Goal: Transaction & Acquisition: Book appointment/travel/reservation

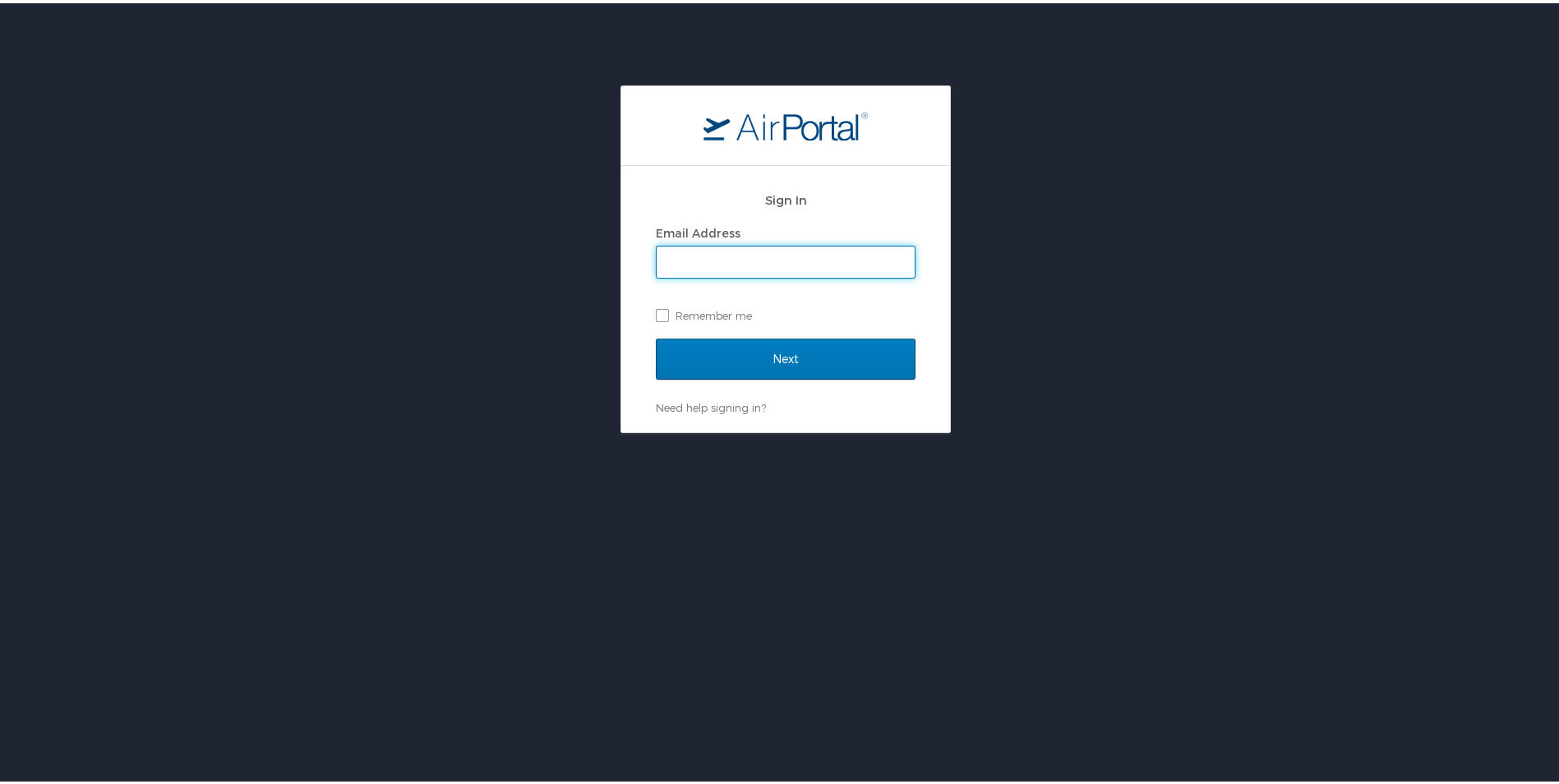
type input "[EMAIL_ADDRESS][DOMAIN_NAME]"
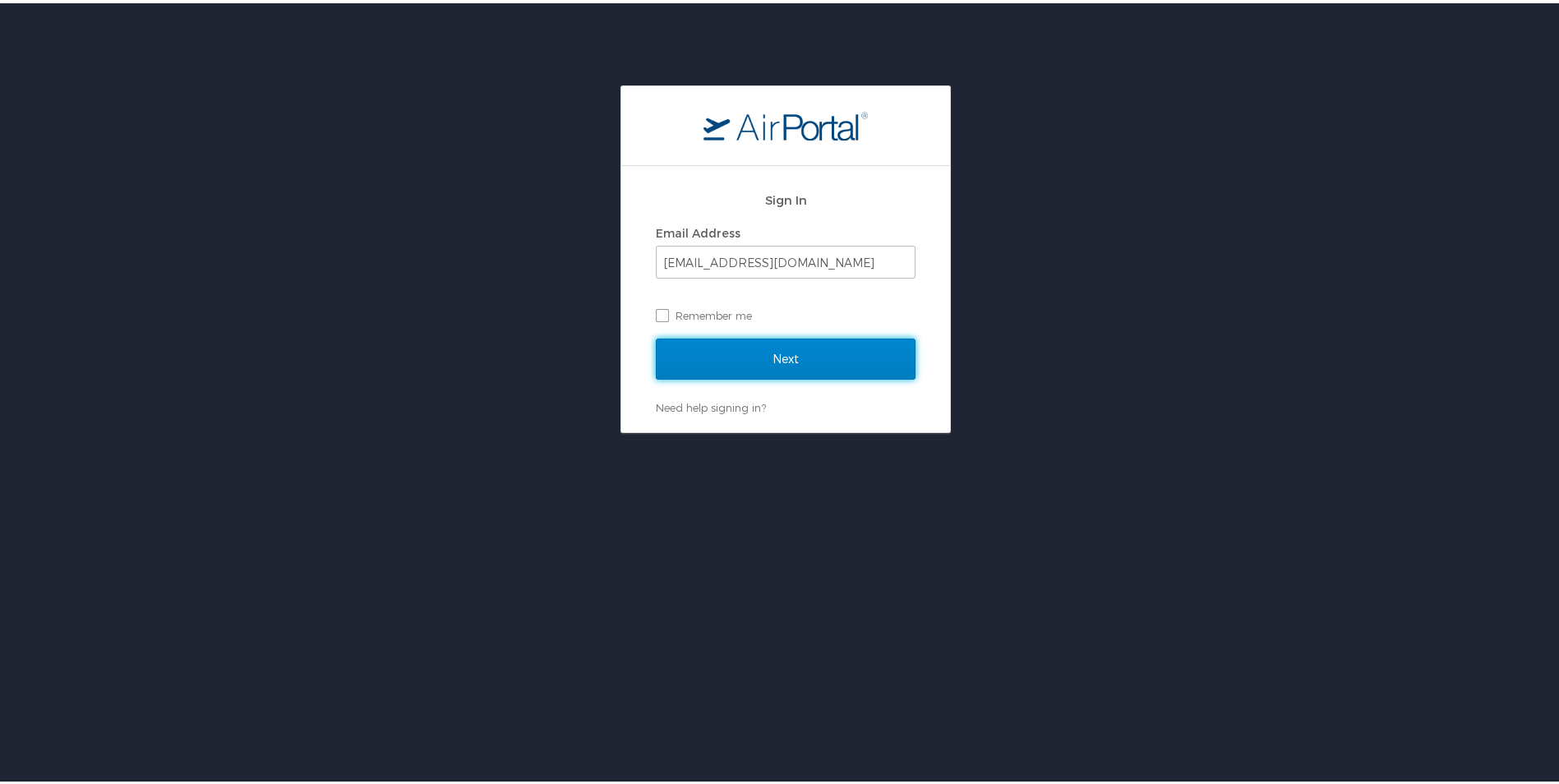
click at [750, 347] on input "Next" at bounding box center [786, 355] width 259 height 41
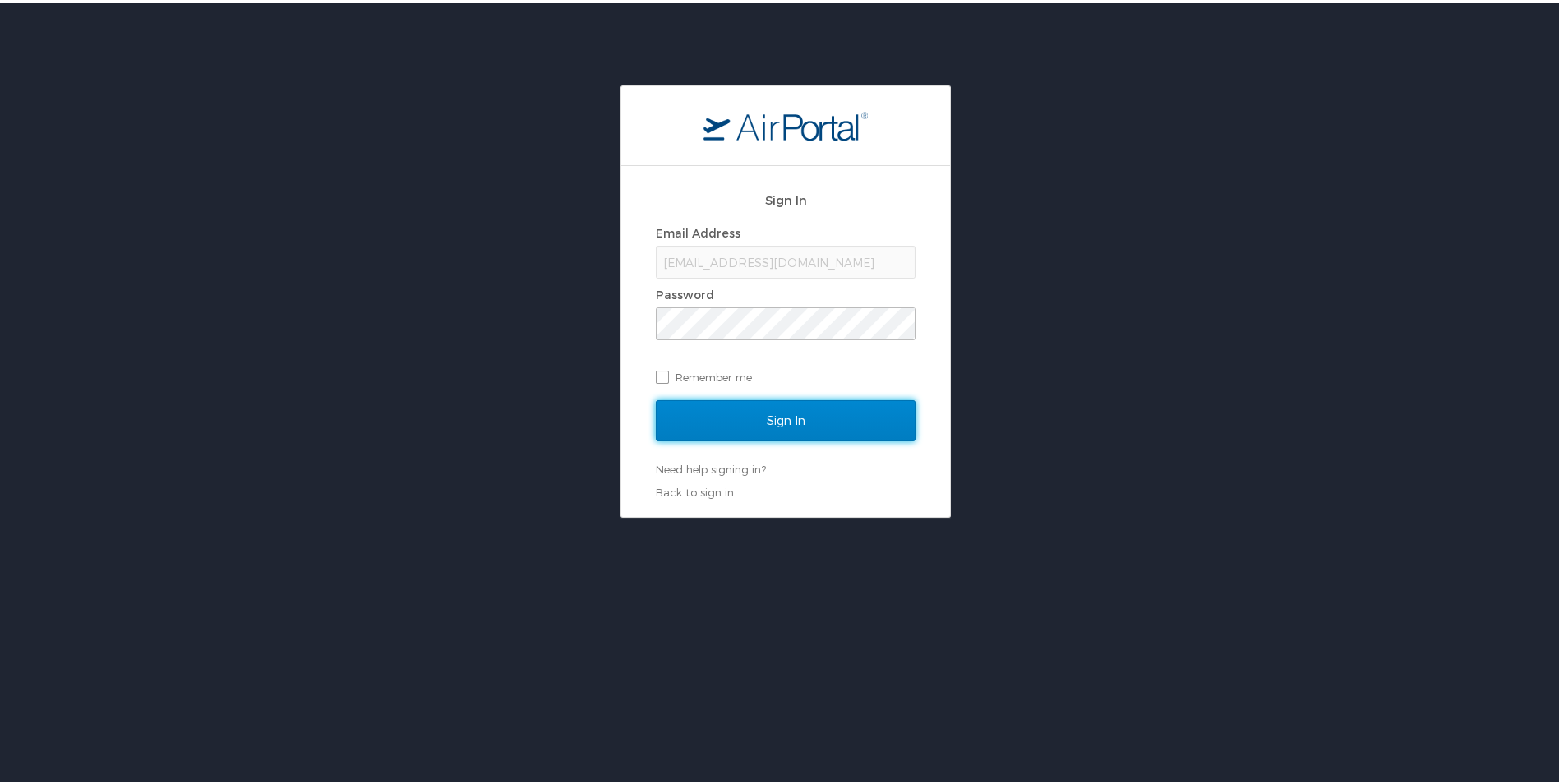
click at [763, 420] on input "Sign In" at bounding box center [786, 417] width 259 height 41
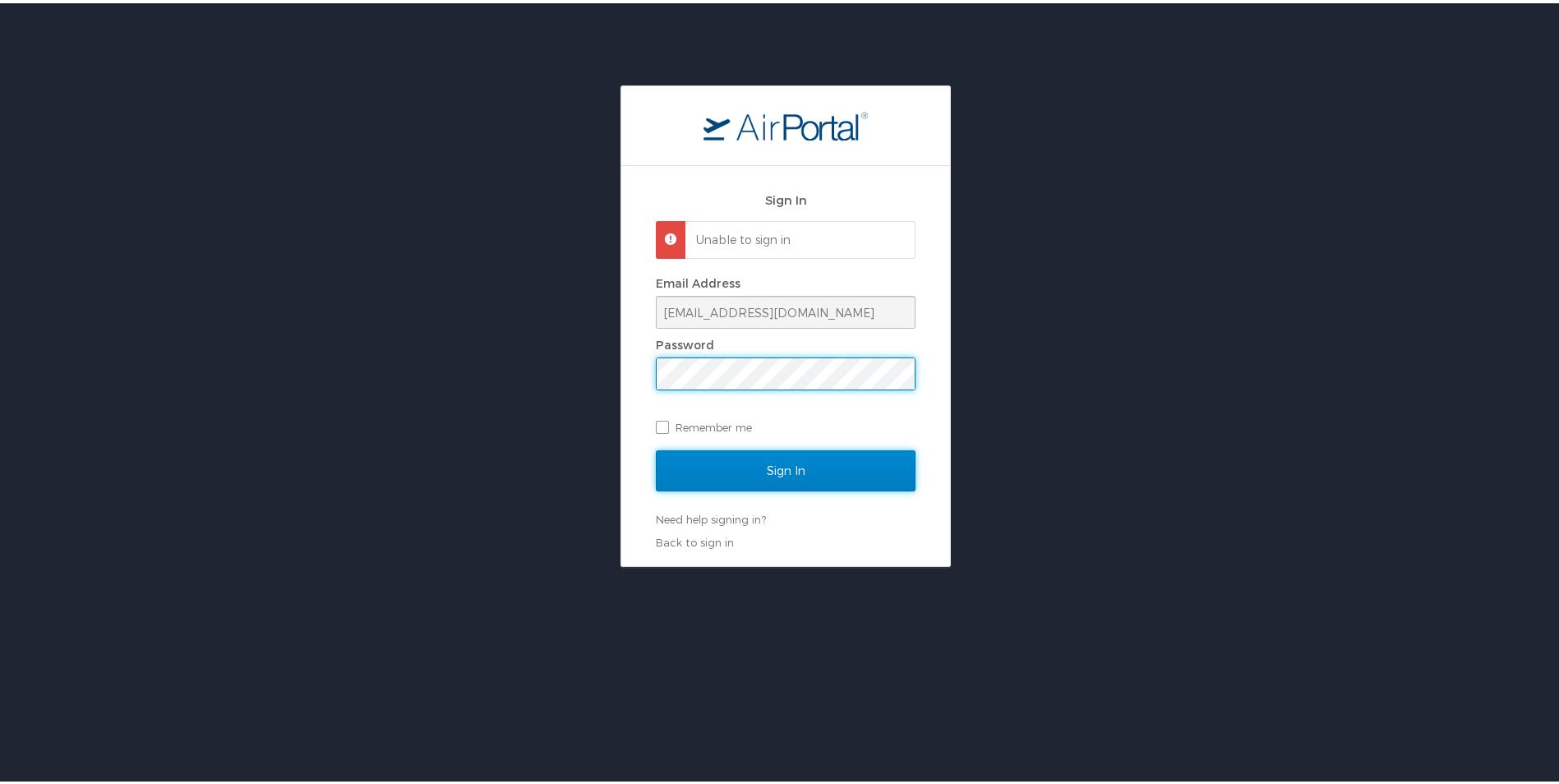
click at [664, 447] on input "Sign In" at bounding box center [786, 467] width 259 height 41
click at [659, 460] on input "Sign In" at bounding box center [786, 467] width 259 height 41
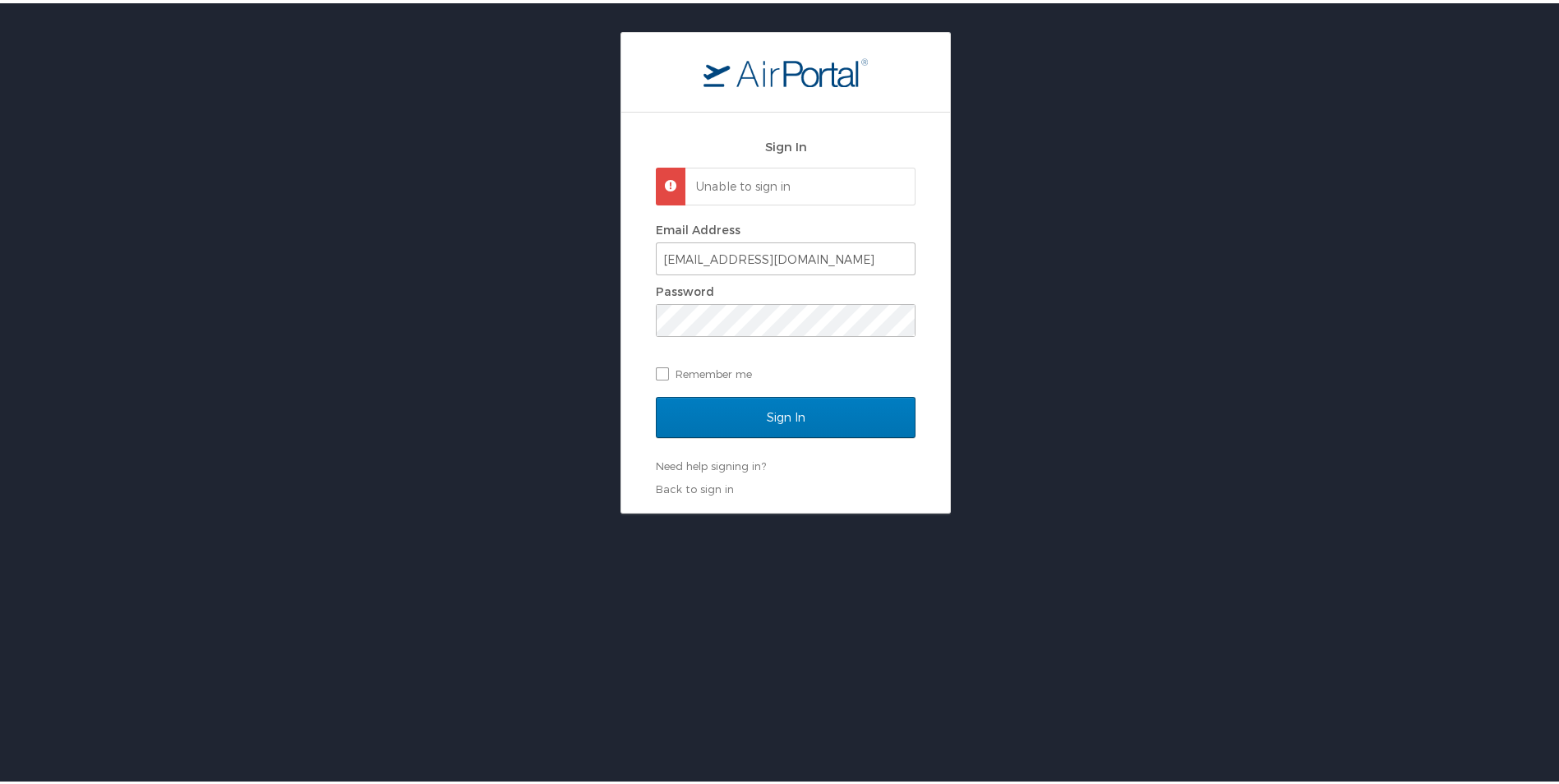
scroll to position [83, 0]
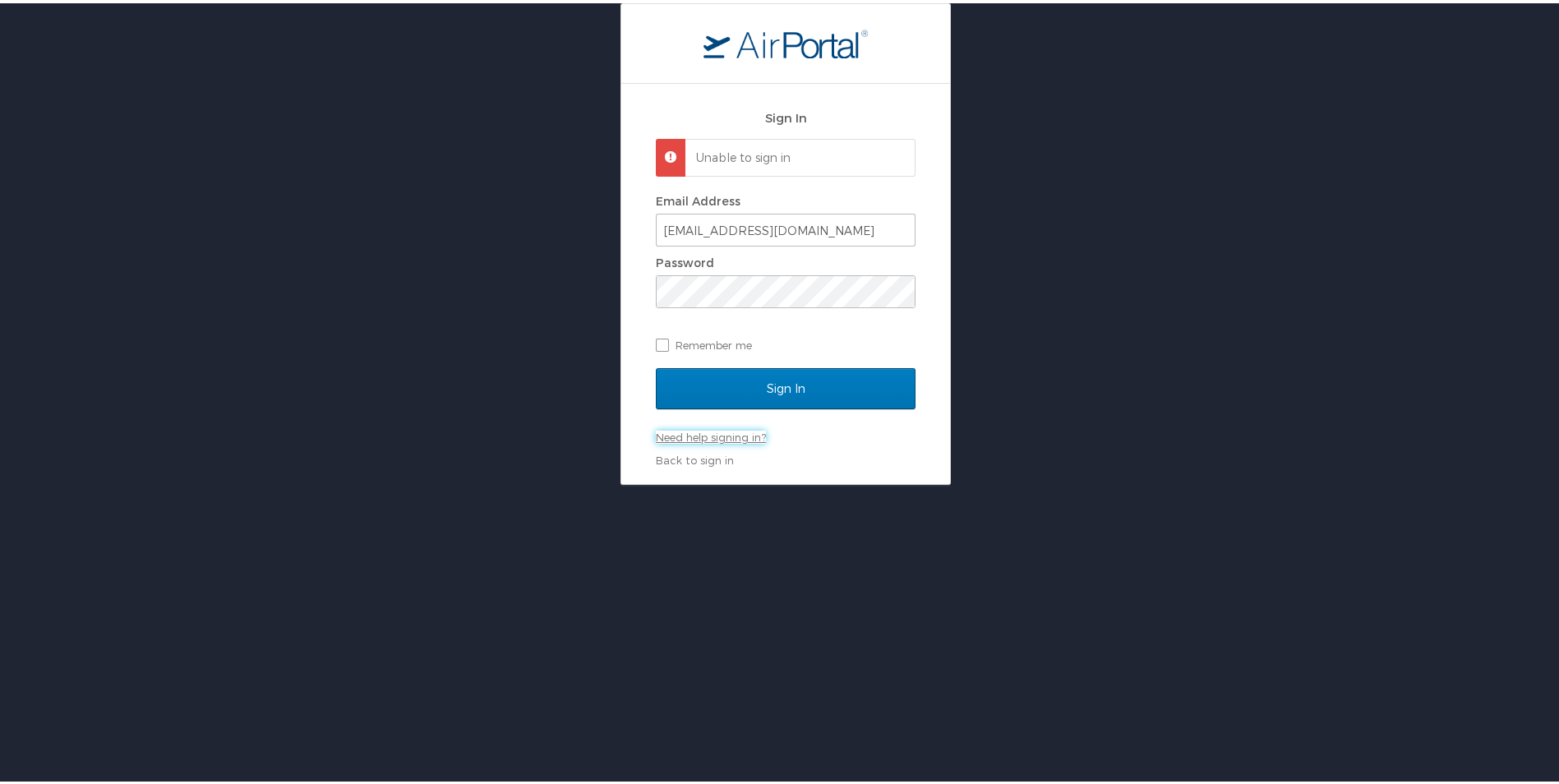
click at [717, 431] on link "Need help signing in?" at bounding box center [711, 434] width 110 height 13
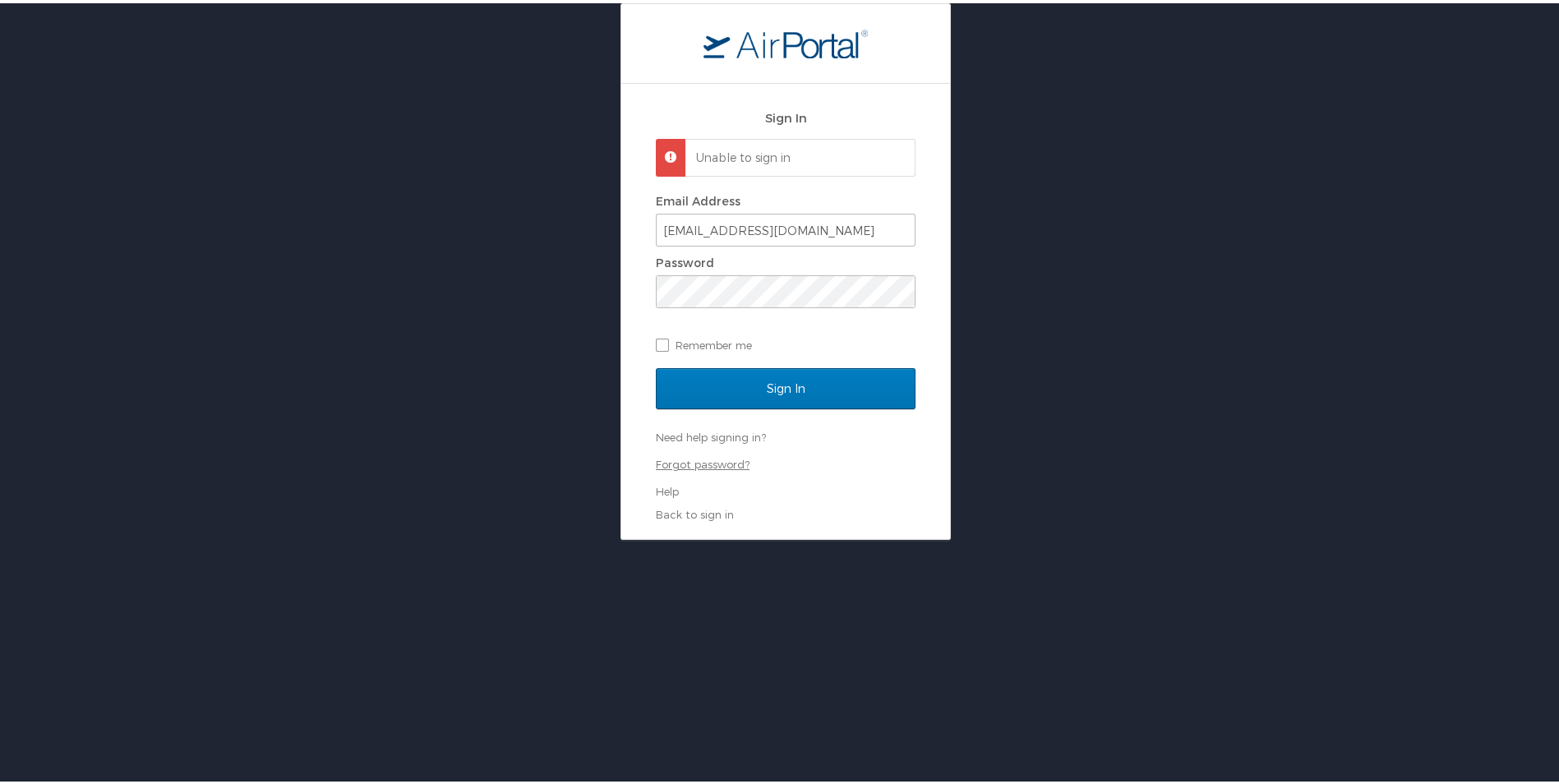
click at [707, 458] on link "Forgot password?" at bounding box center [702, 461] width 93 height 13
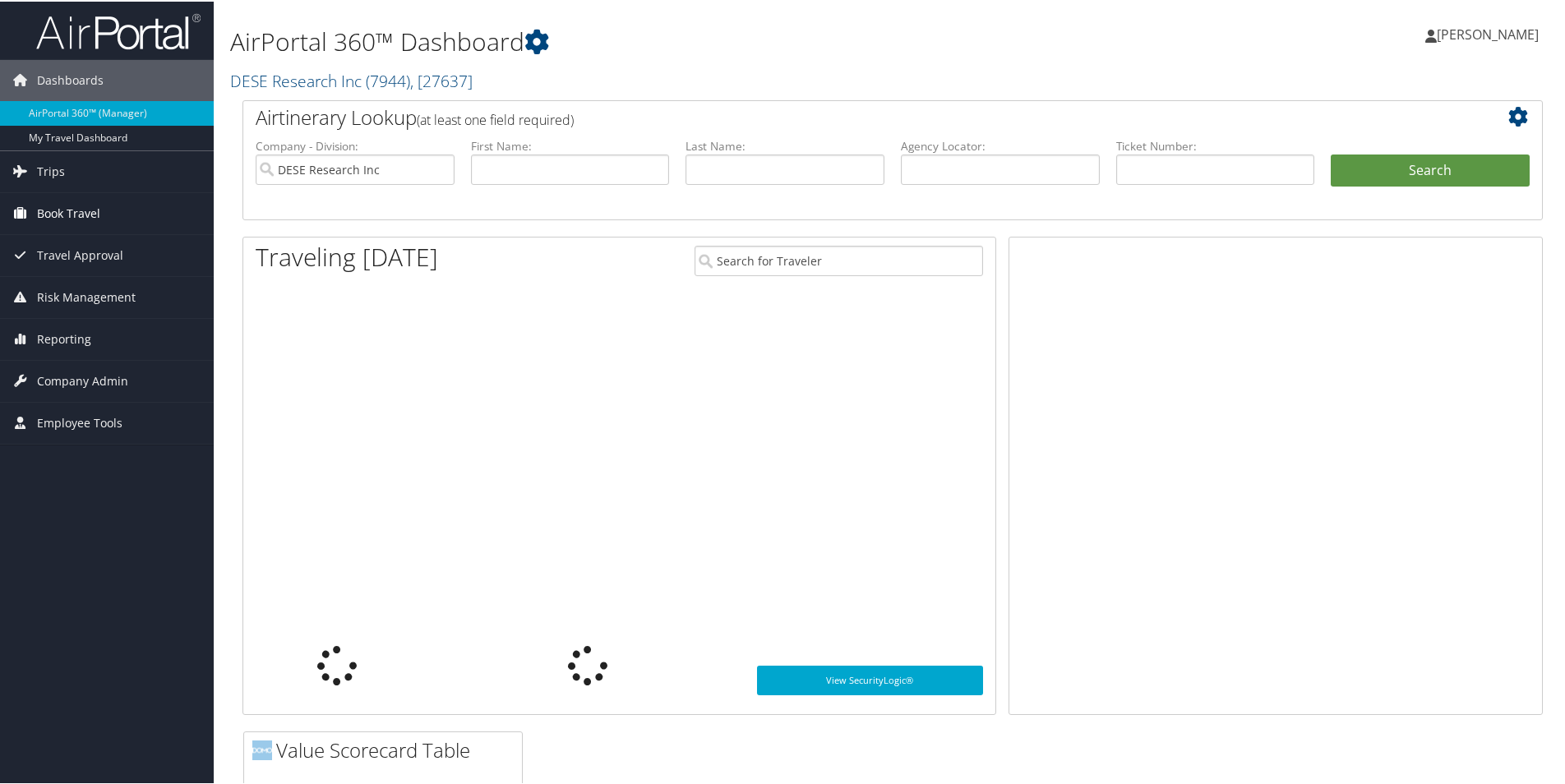
click at [50, 214] on span "Book Travel" at bounding box center [68, 211] width 63 height 41
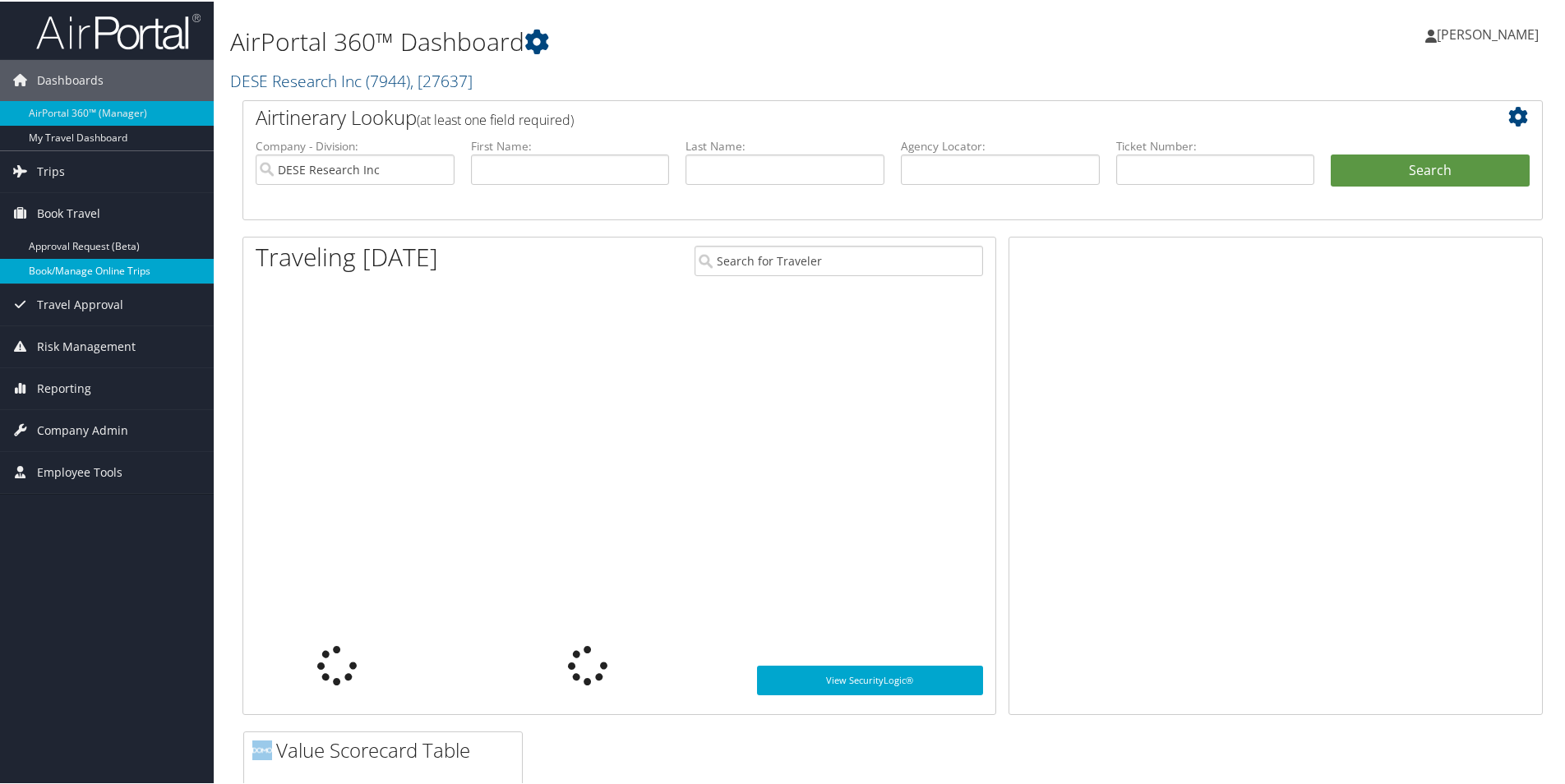
click at [51, 260] on link "Book/Manage Online Trips" at bounding box center [107, 269] width 214 height 24
